Goal: Task Accomplishment & Management: Complete application form

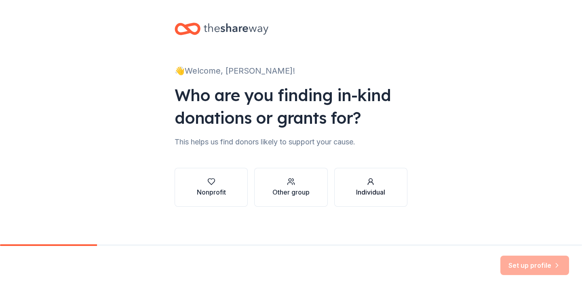
click at [371, 182] on icon "button" at bounding box center [371, 181] width 8 height 8
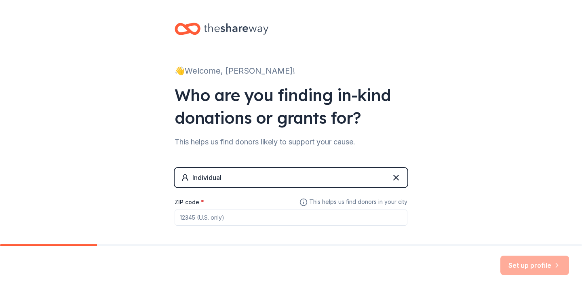
click at [263, 214] on input "ZIP code *" at bounding box center [291, 217] width 233 height 16
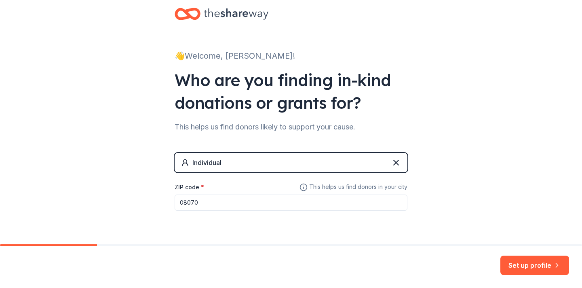
scroll to position [36, 0]
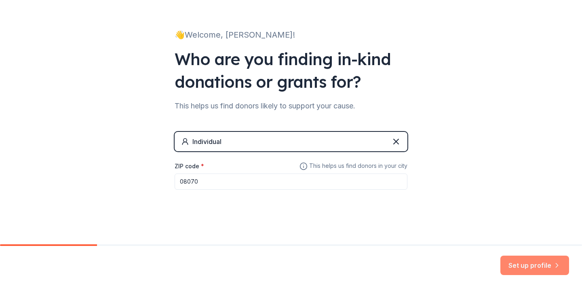
type input "08070"
click at [529, 263] on button "Set up profile" at bounding box center [534, 264] width 69 height 19
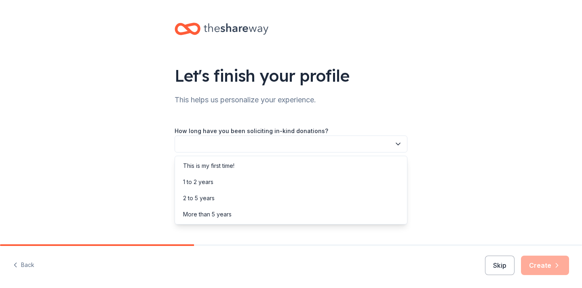
click at [312, 144] on button "button" at bounding box center [291, 143] width 233 height 17
click at [286, 164] on div "This is my first time!" at bounding box center [291, 166] width 229 height 16
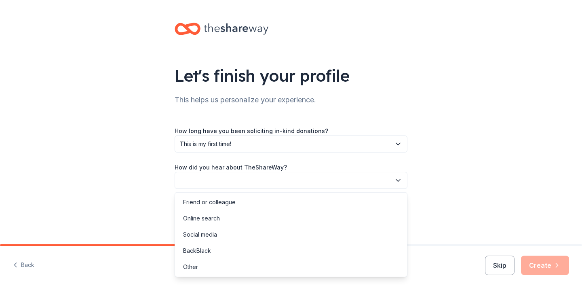
click at [285, 178] on button "button" at bounding box center [291, 180] width 233 height 17
click at [246, 216] on div "Online search" at bounding box center [291, 218] width 229 height 16
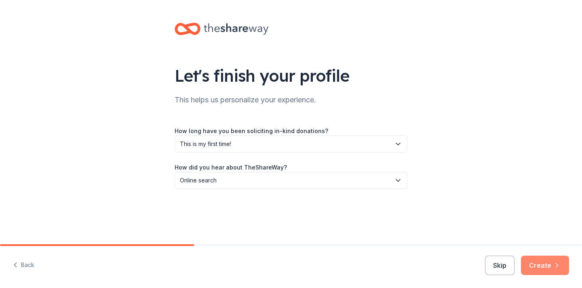
click at [546, 258] on button "Create" at bounding box center [545, 264] width 48 height 19
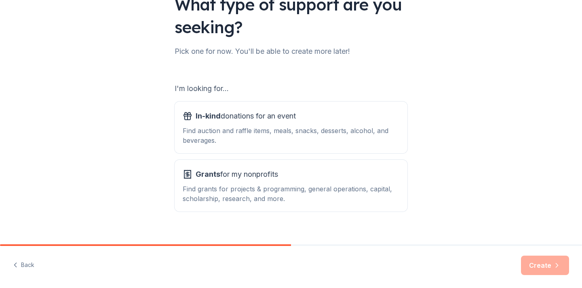
scroll to position [82, 0]
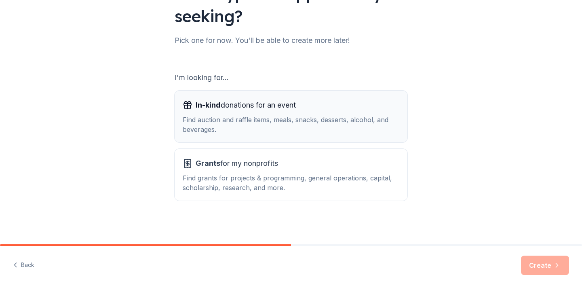
click at [307, 112] on div "In-kind donations for an event Find auction and raffle items, meals, snacks, de…" at bounding box center [291, 117] width 217 height 36
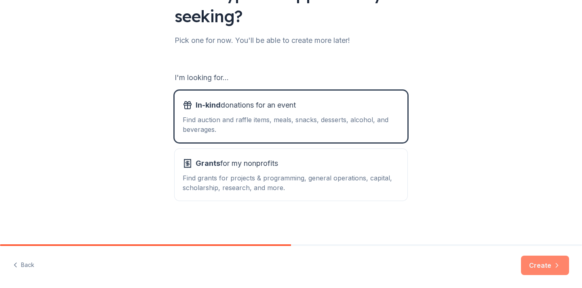
click at [536, 269] on button "Create" at bounding box center [545, 264] width 48 height 19
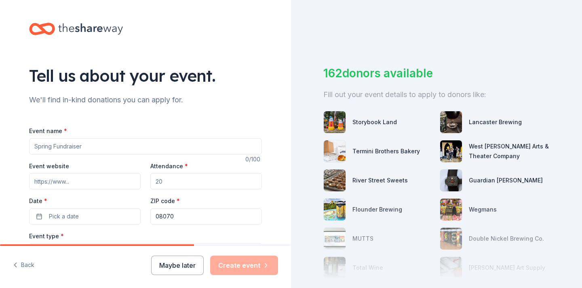
click at [78, 146] on input "Event name *" at bounding box center [145, 146] width 233 height 16
type input "Not an event. This"
